Goal: Task Accomplishment & Management: Use online tool/utility

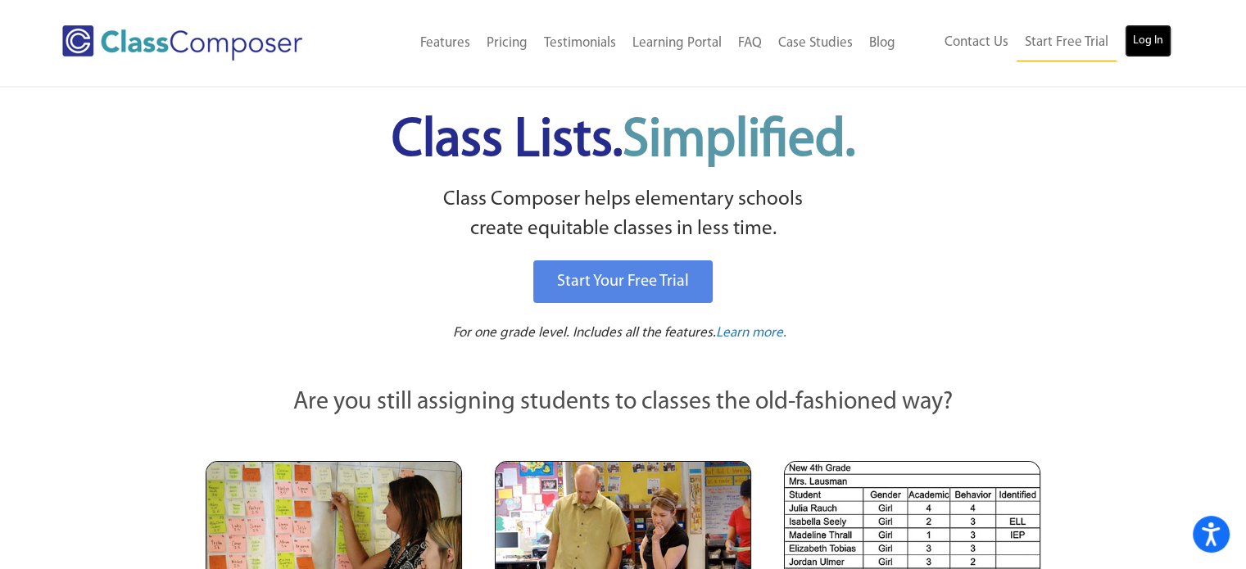
click at [1147, 46] on link "Log In" at bounding box center [1148, 41] width 47 height 33
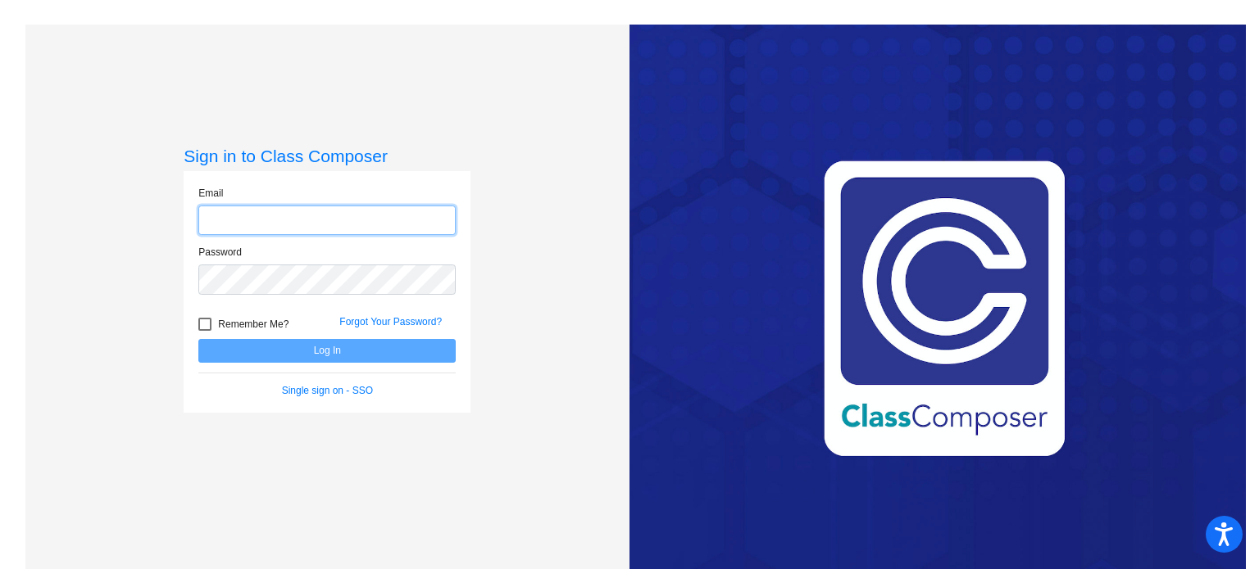
type input "[EMAIL_ADDRESS][DOMAIN_NAME]"
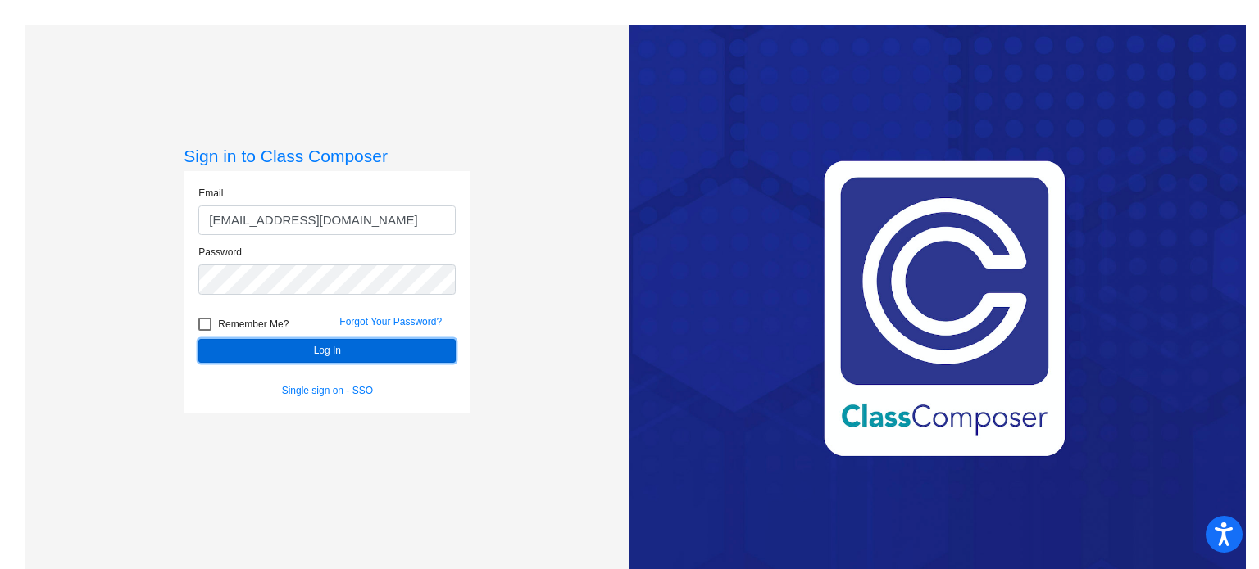
click at [397, 355] on button "Log In" at bounding box center [326, 351] width 257 height 24
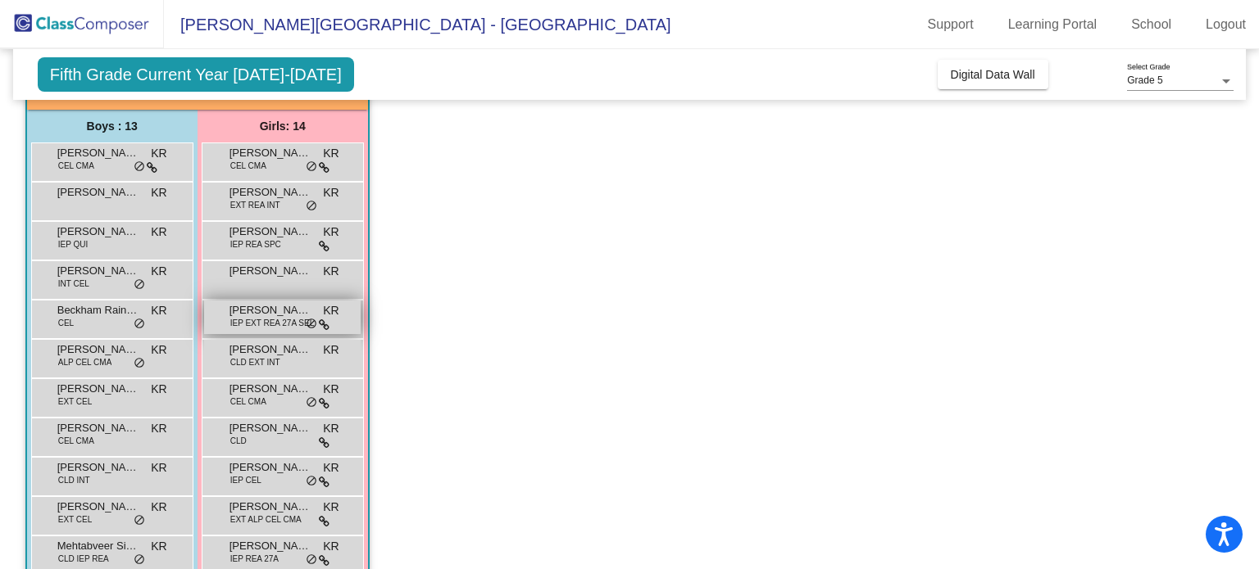
scroll to position [134, 0]
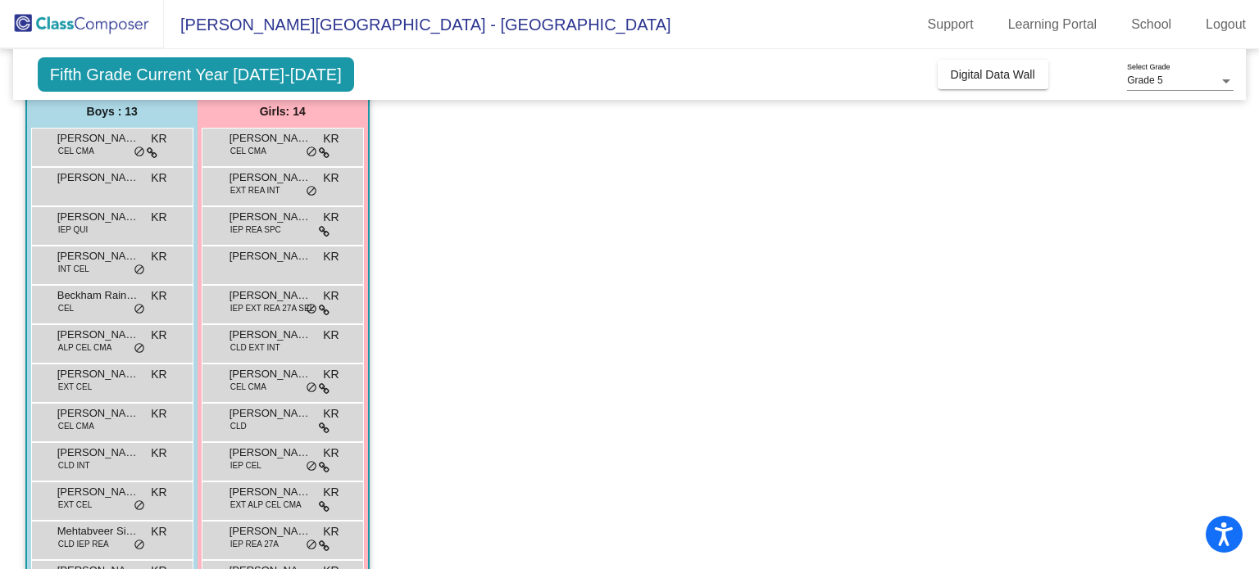
click at [585, 415] on app-classroom "Class 4 - Class D picture_as_pdf Kaleigh Ritter Add Student First Name Last Nam…" at bounding box center [629, 362] width 1209 height 683
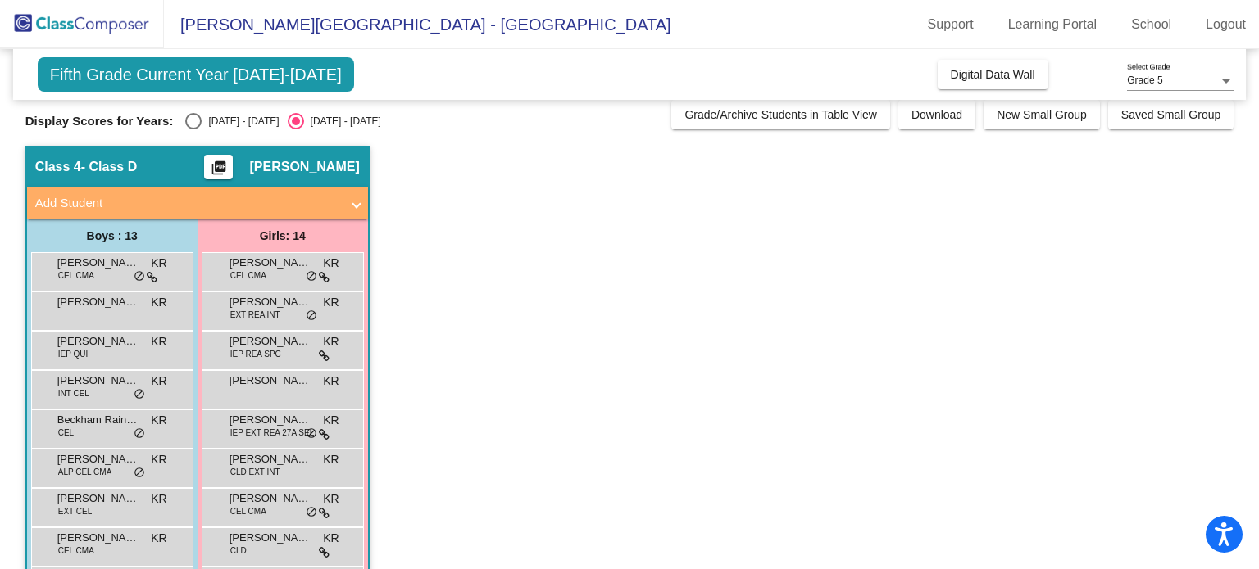
scroll to position [0, 0]
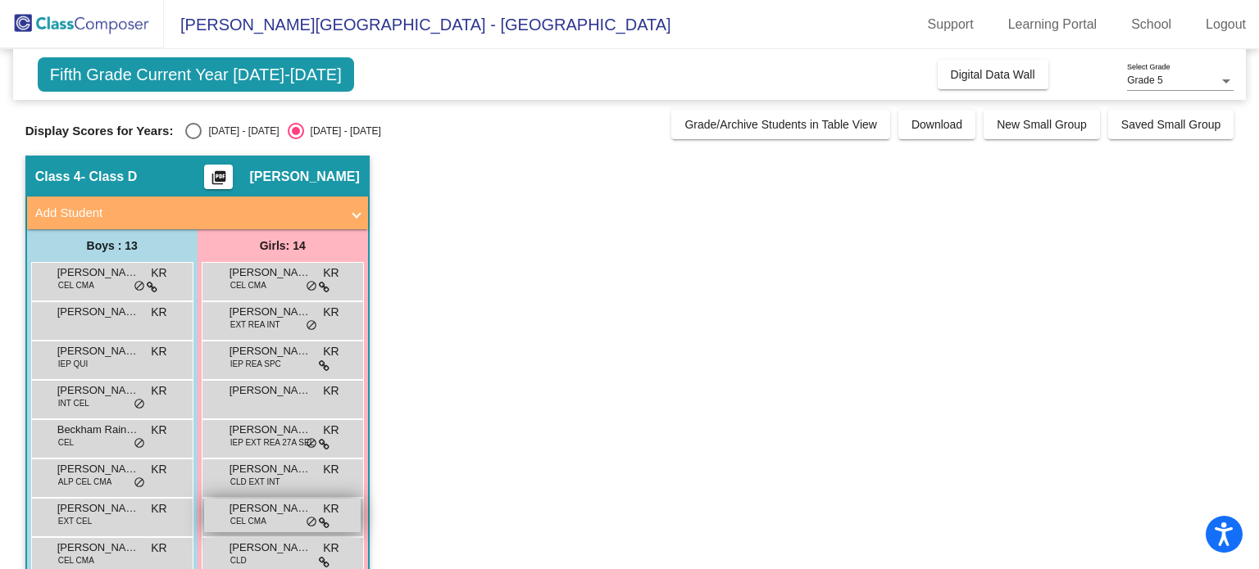
click at [284, 517] on div "Jocelyn Higginbotham CEL CMA KR lock do_not_disturb_alt" at bounding box center [282, 516] width 156 height 34
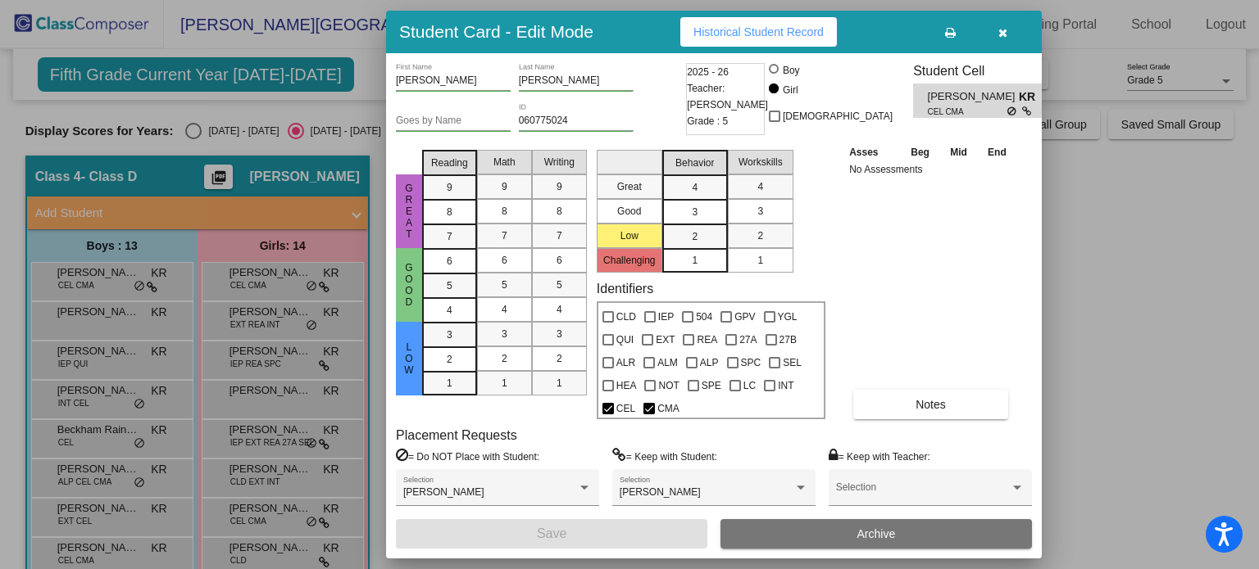
click at [1116, 288] on div at bounding box center [629, 284] width 1259 height 569
